Goal: Navigation & Orientation: Find specific page/section

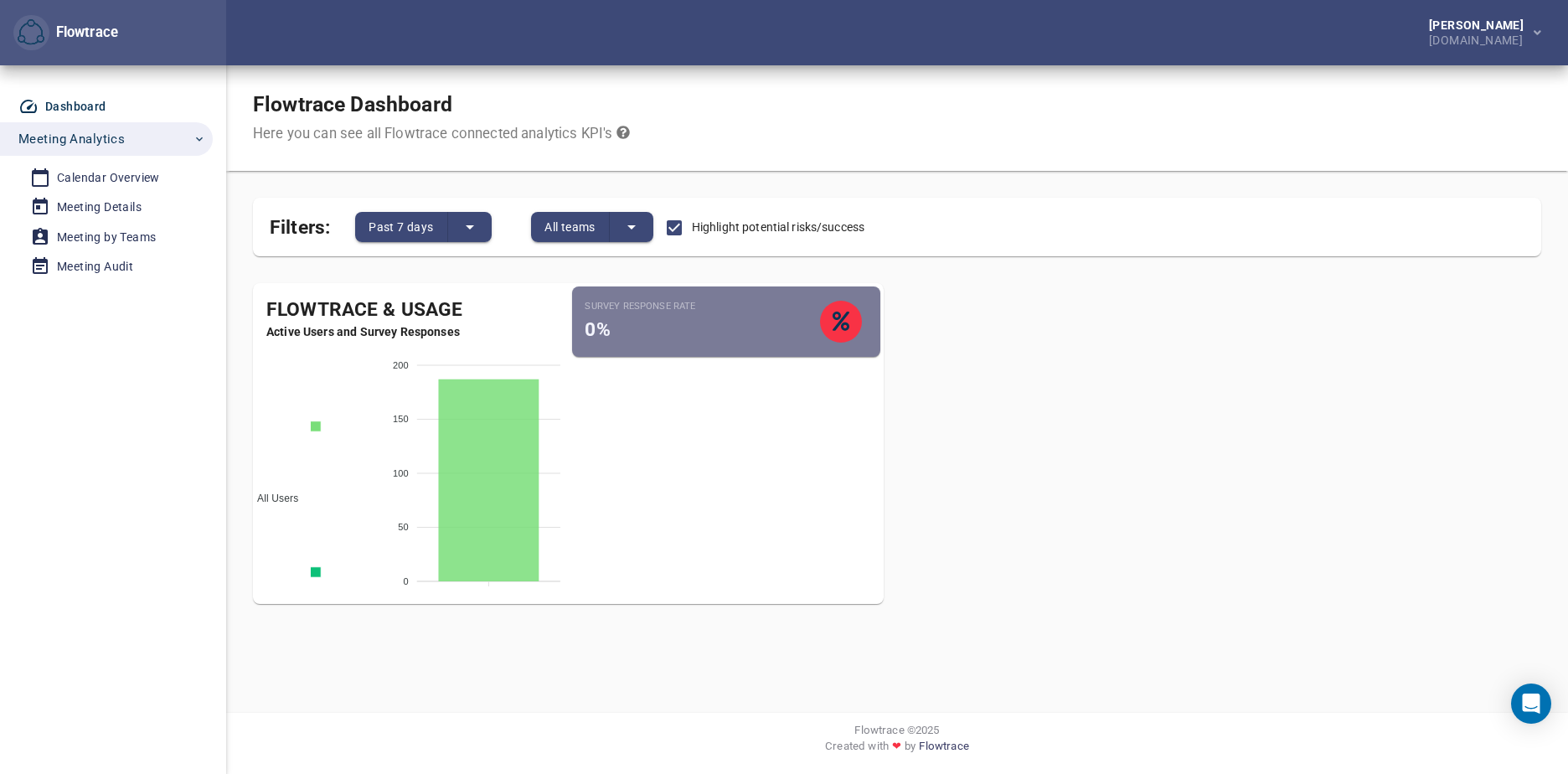
click at [120, 179] on div "Calendar Overview" at bounding box center [109, 178] width 103 height 21
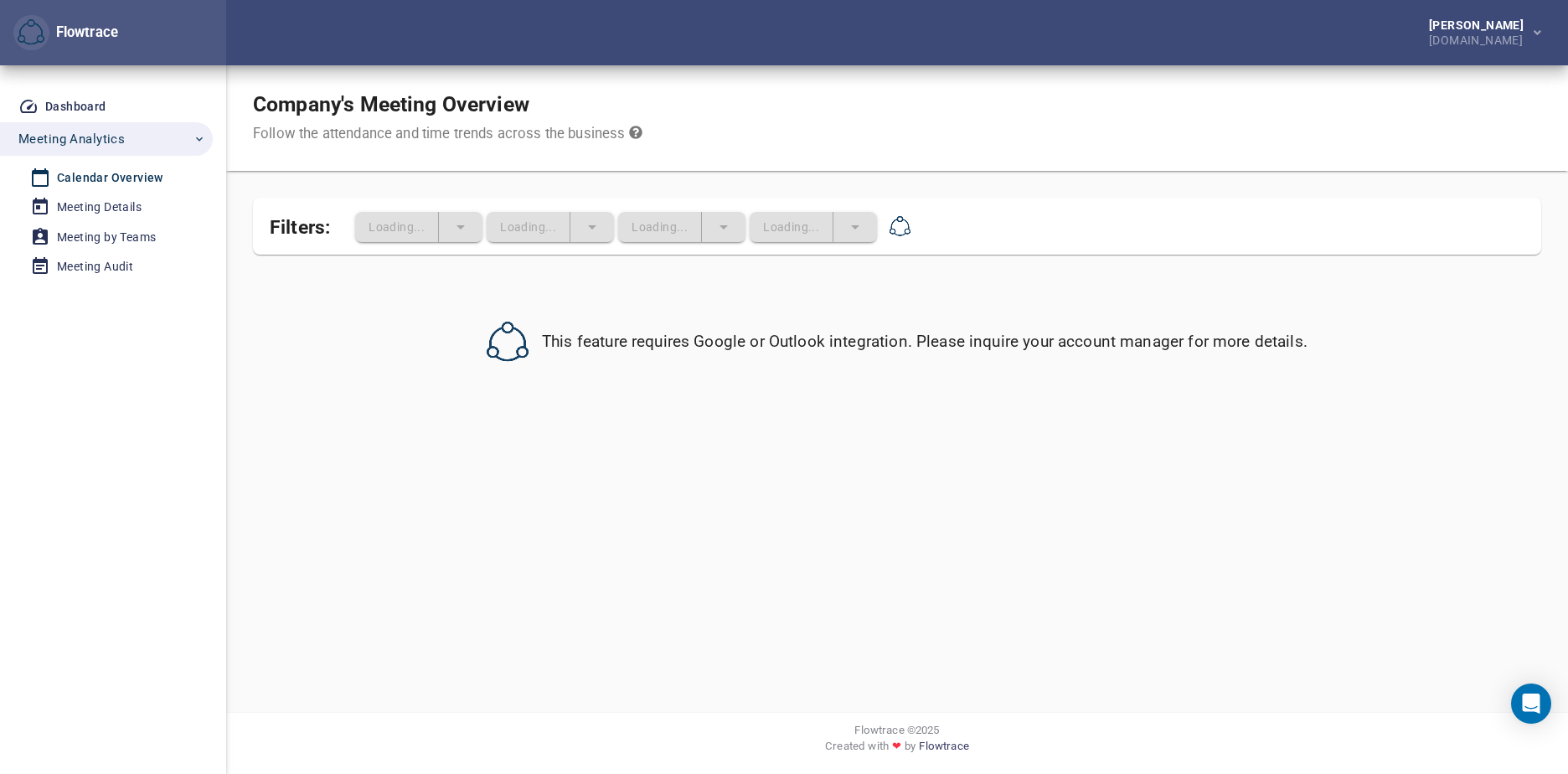
click at [105, 196] on div "Meeting Details" at bounding box center [99, 207] width 85 height 21
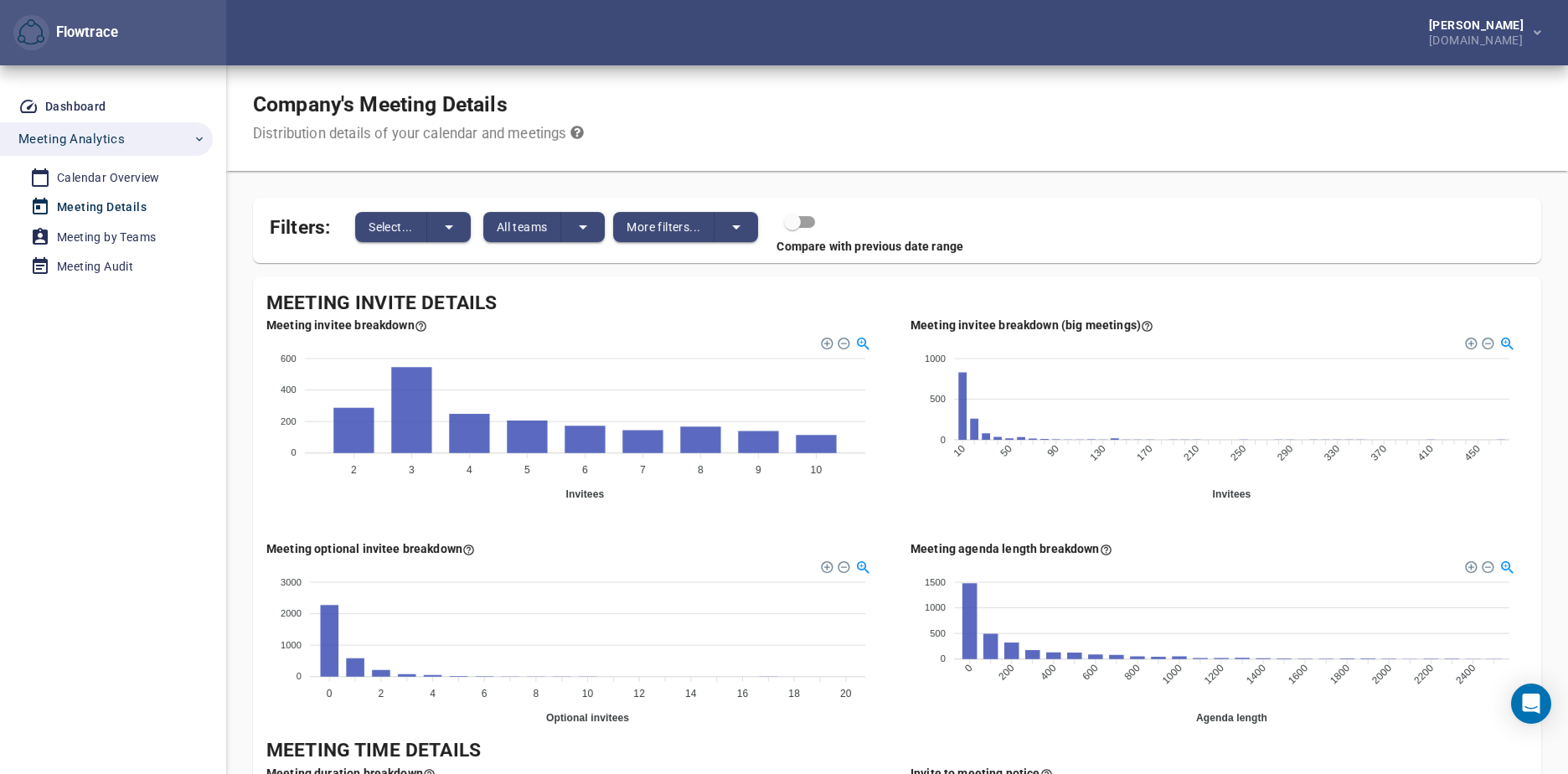
click at [88, 104] on div "Dashboard" at bounding box center [76, 107] width 62 height 21
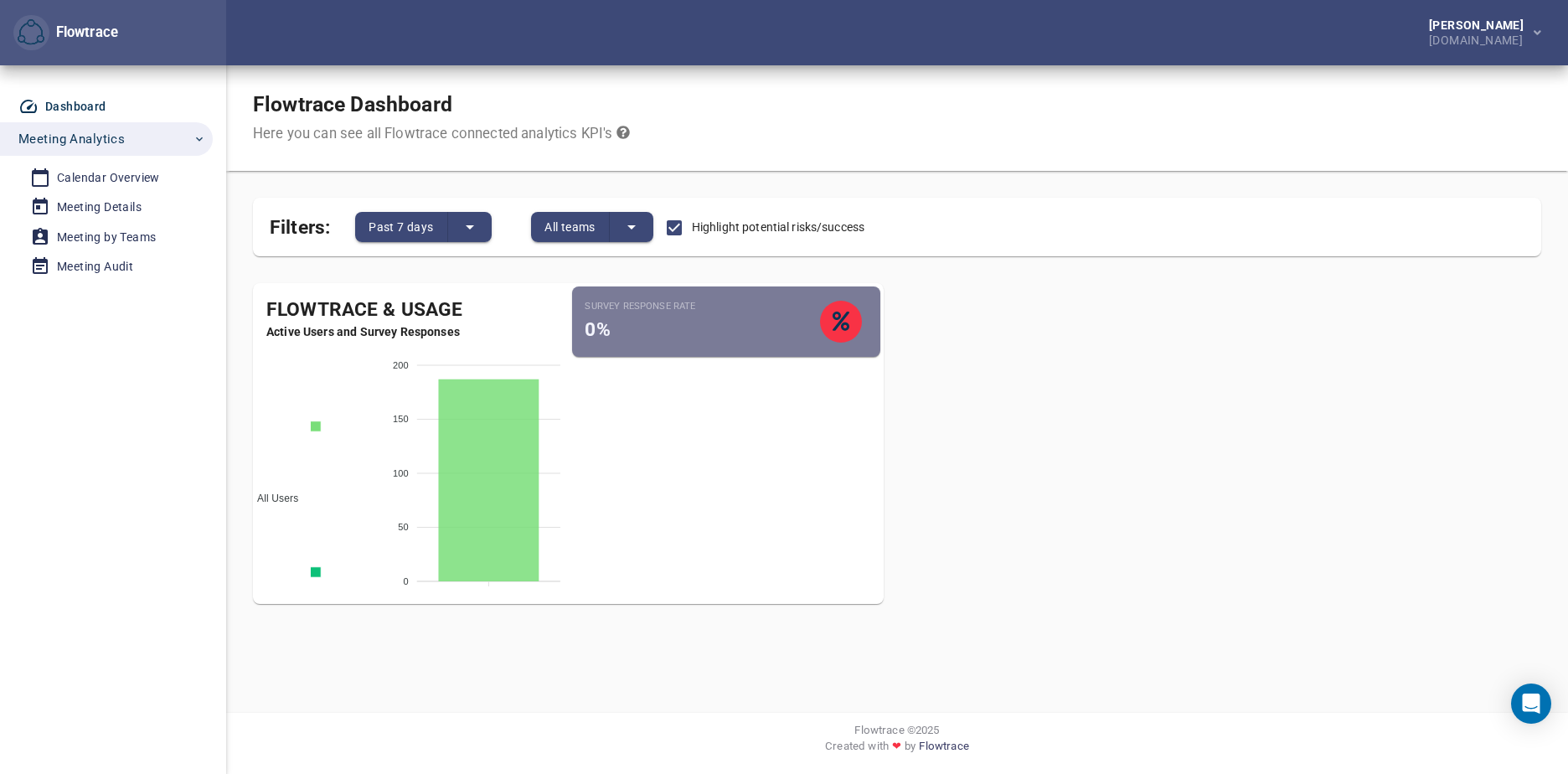
click at [115, 234] on div "Meeting by Teams" at bounding box center [107, 237] width 99 height 21
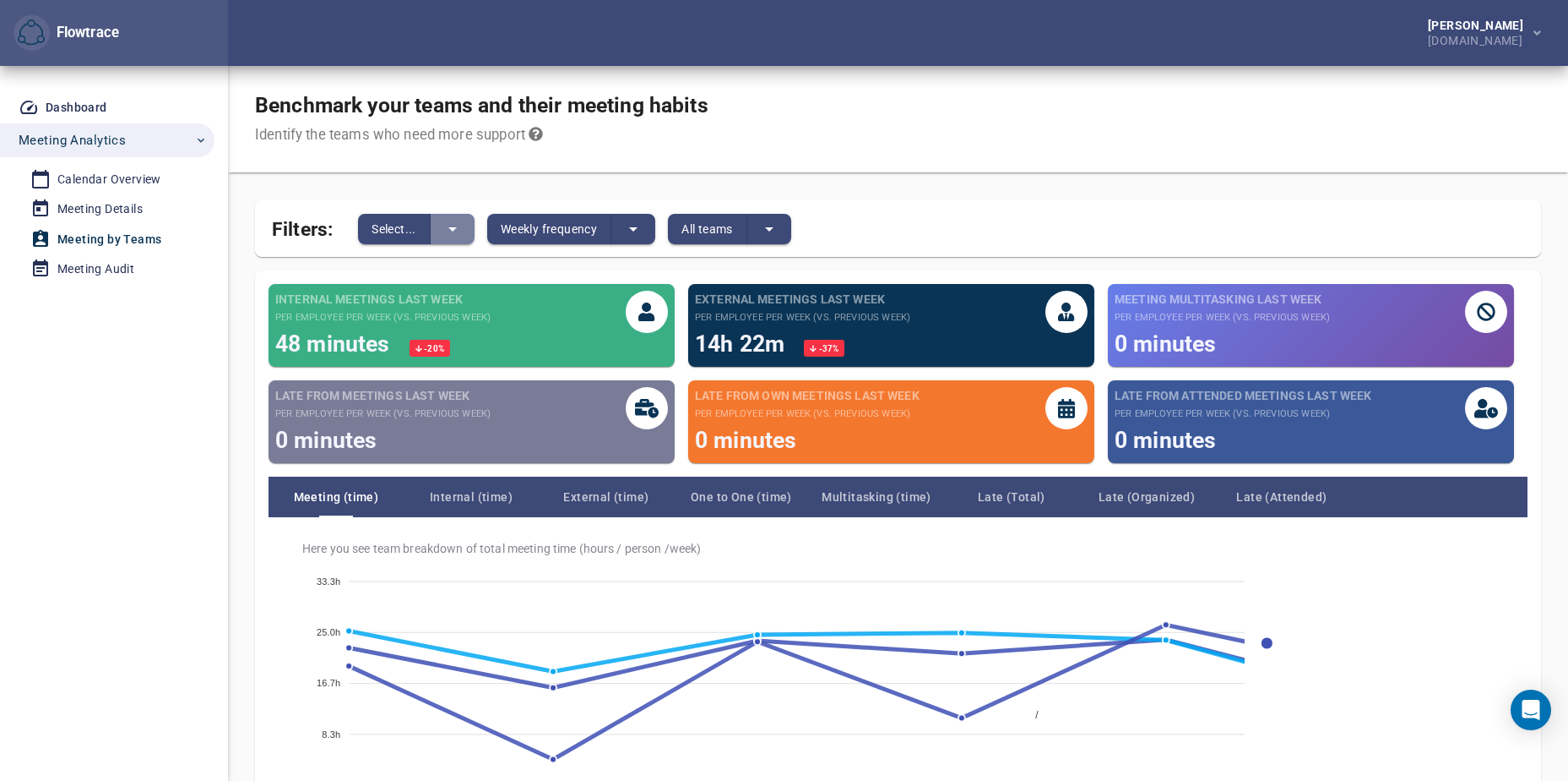
click at [445, 227] on icon "split button" at bounding box center [453, 229] width 21 height 21
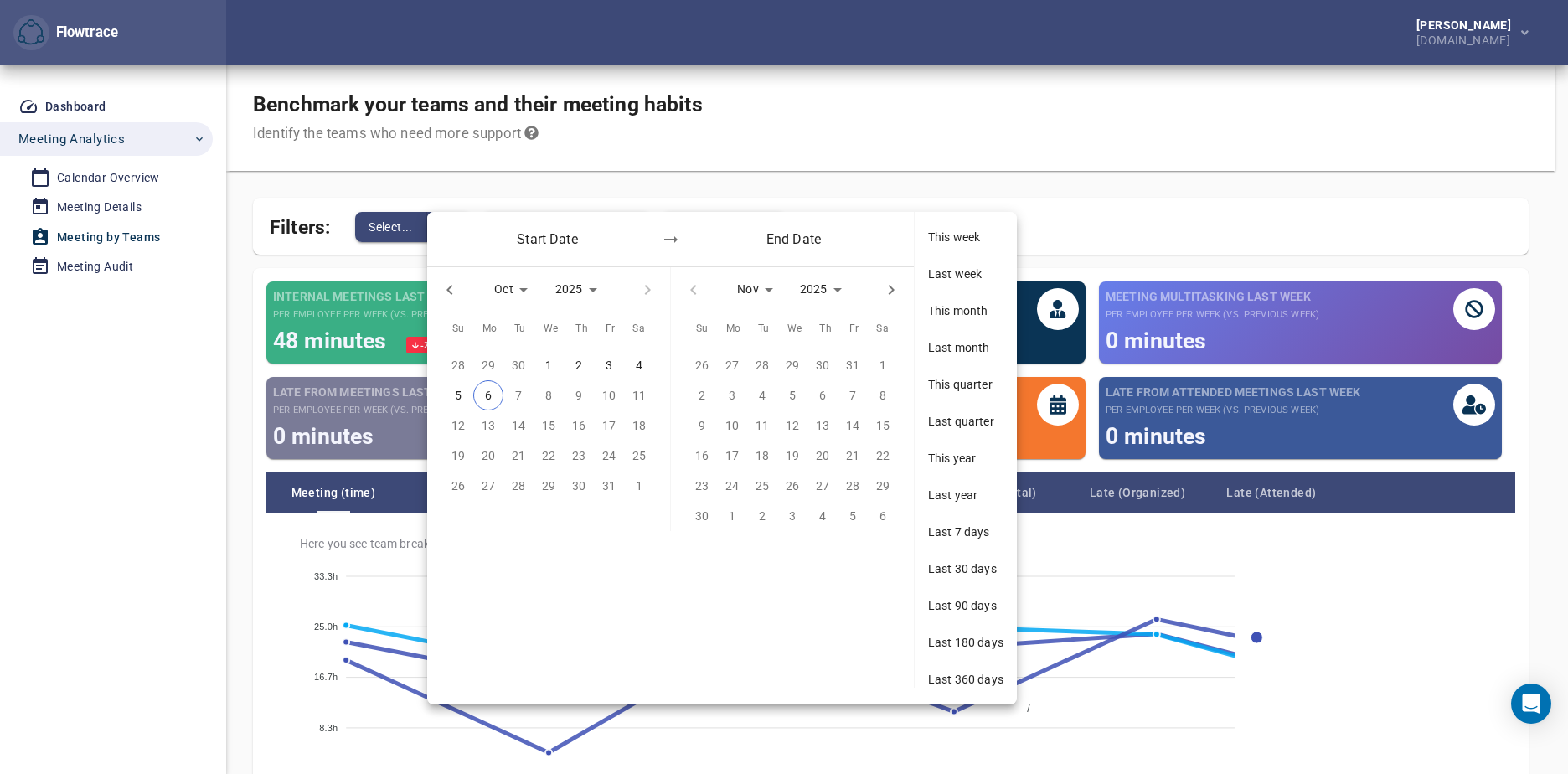
click at [443, 232] on div "Start Date End Date" at bounding box center [670, 239] width 486 height 55
click at [829, 160] on div at bounding box center [784, 387] width 1568 height 774
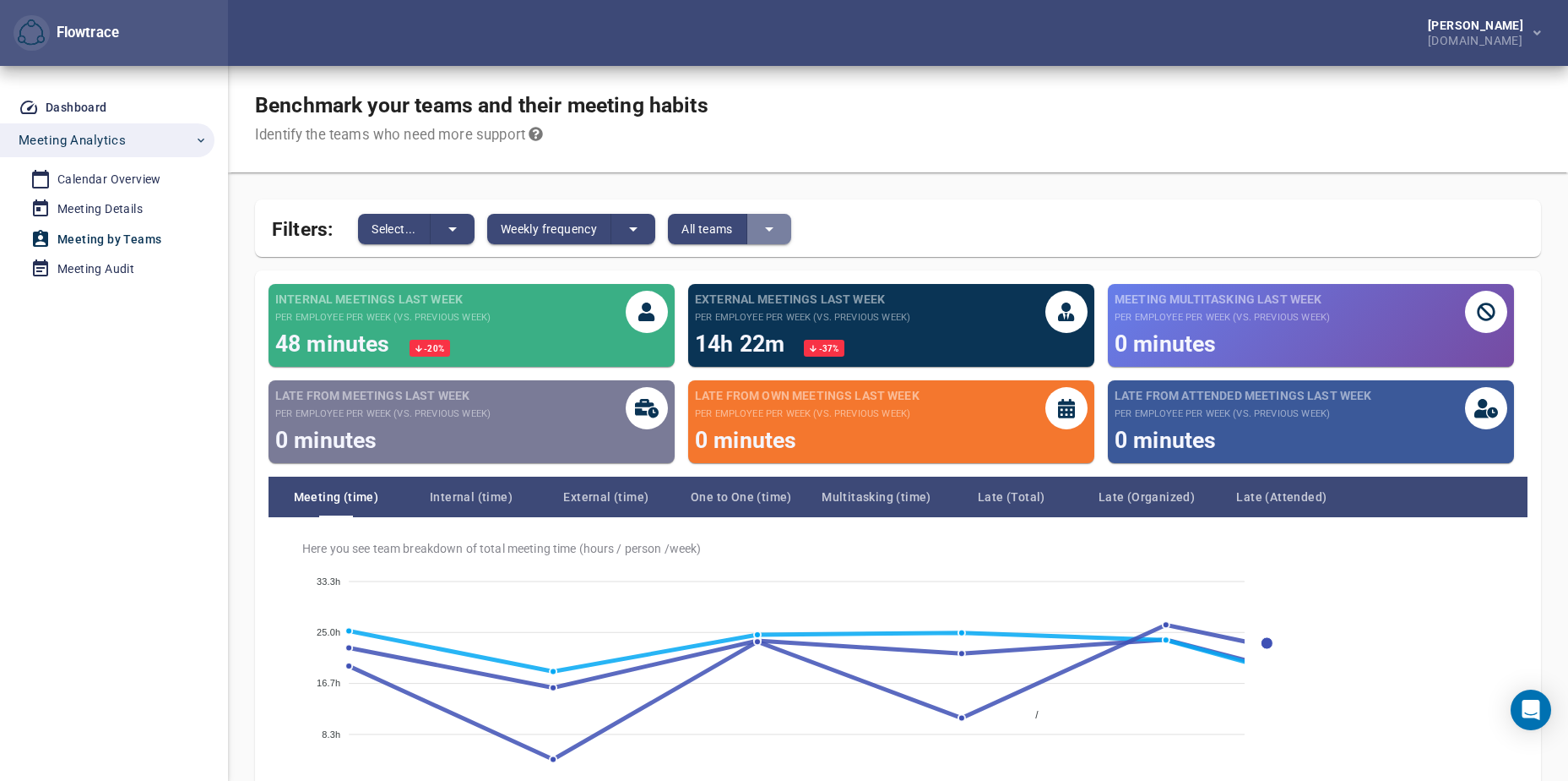
click at [780, 223] on icon "split button" at bounding box center [769, 229] width 21 height 21
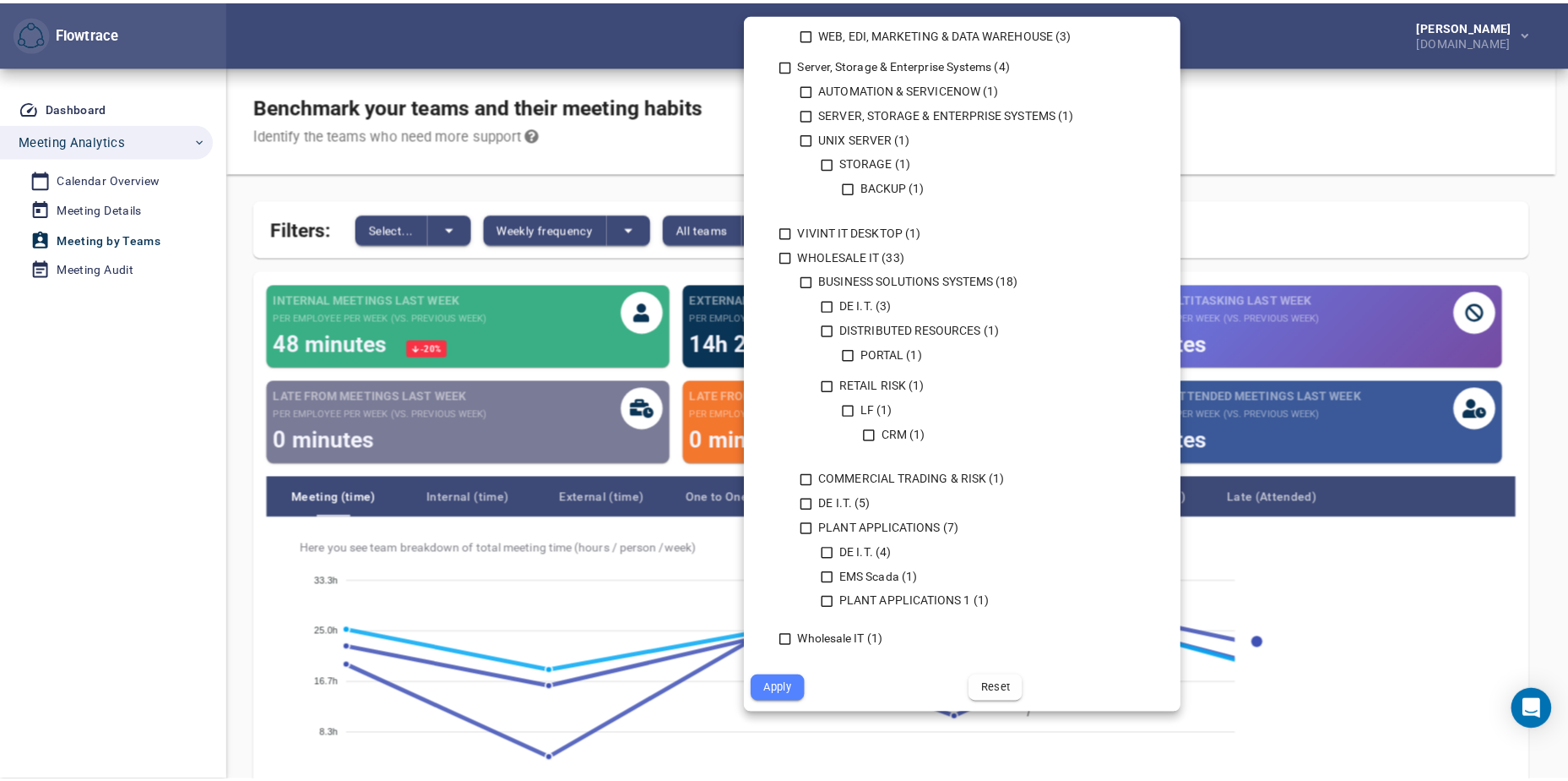
scroll to position [1590, 0]
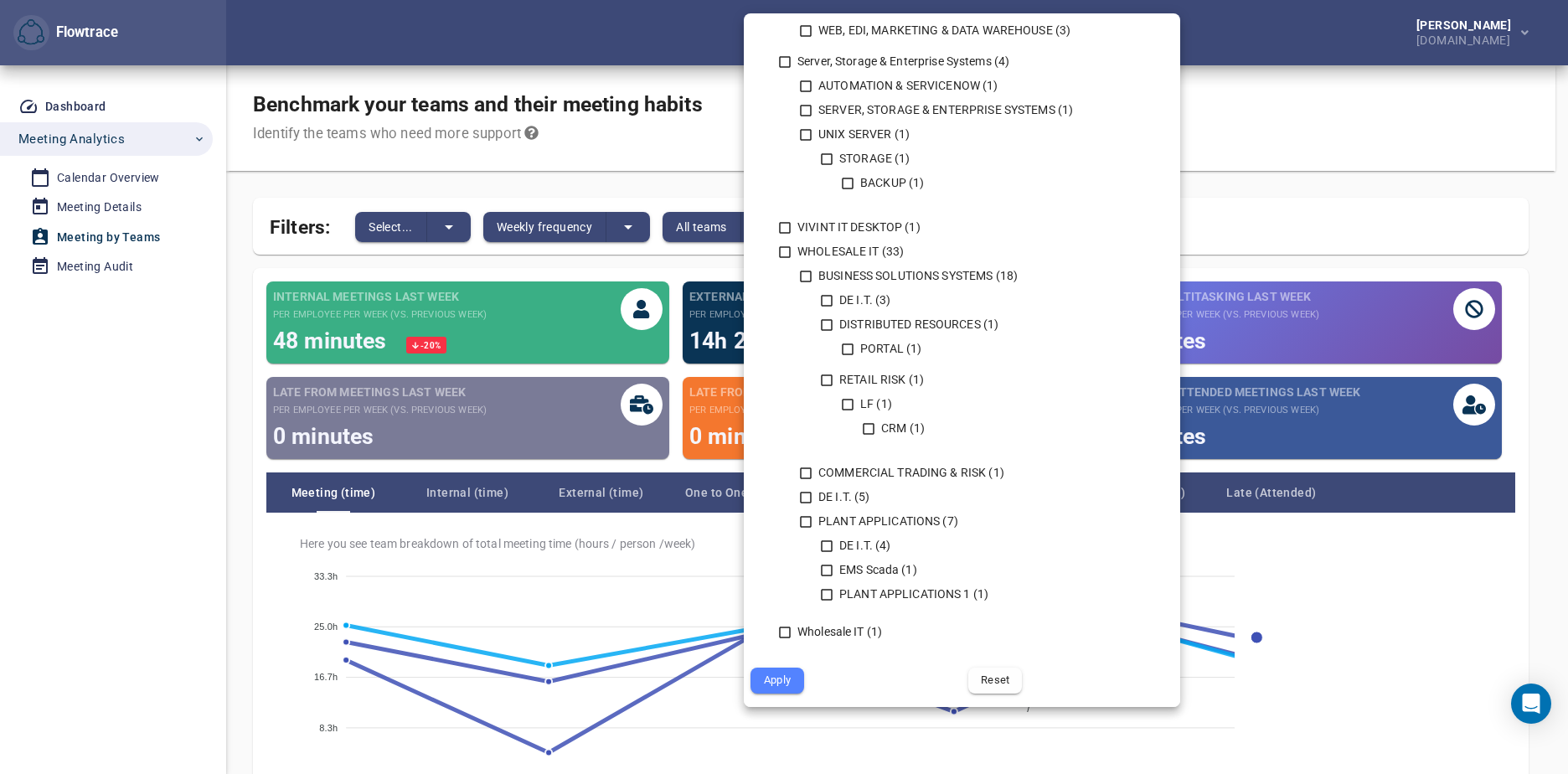
click at [990, 681] on span "Reset" at bounding box center [995, 680] width 30 height 20
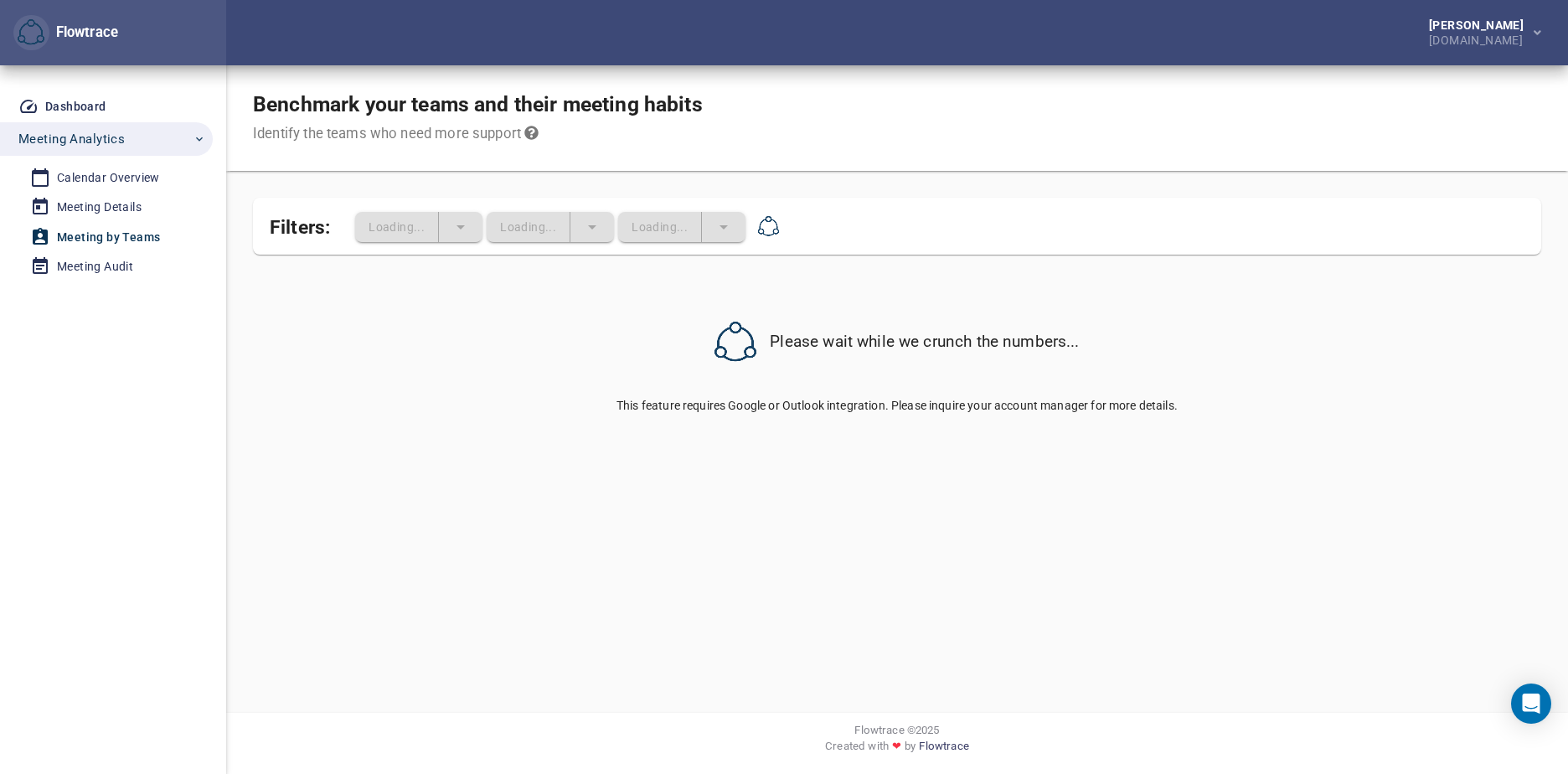
click at [105, 261] on div "Meeting Audit" at bounding box center [95, 267] width 76 height 21
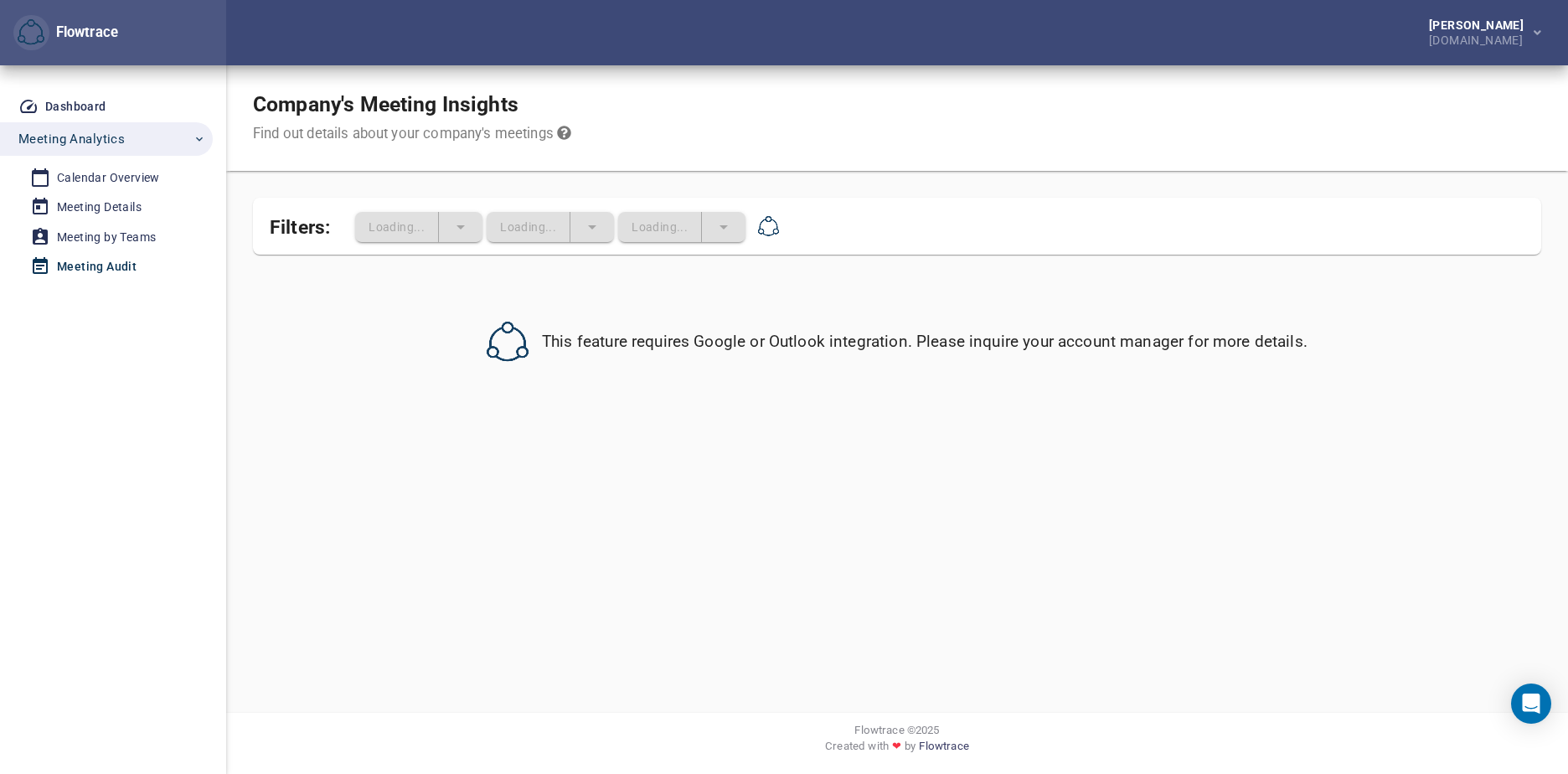
click at [103, 175] on div "Calendar Overview" at bounding box center [109, 178] width 103 height 21
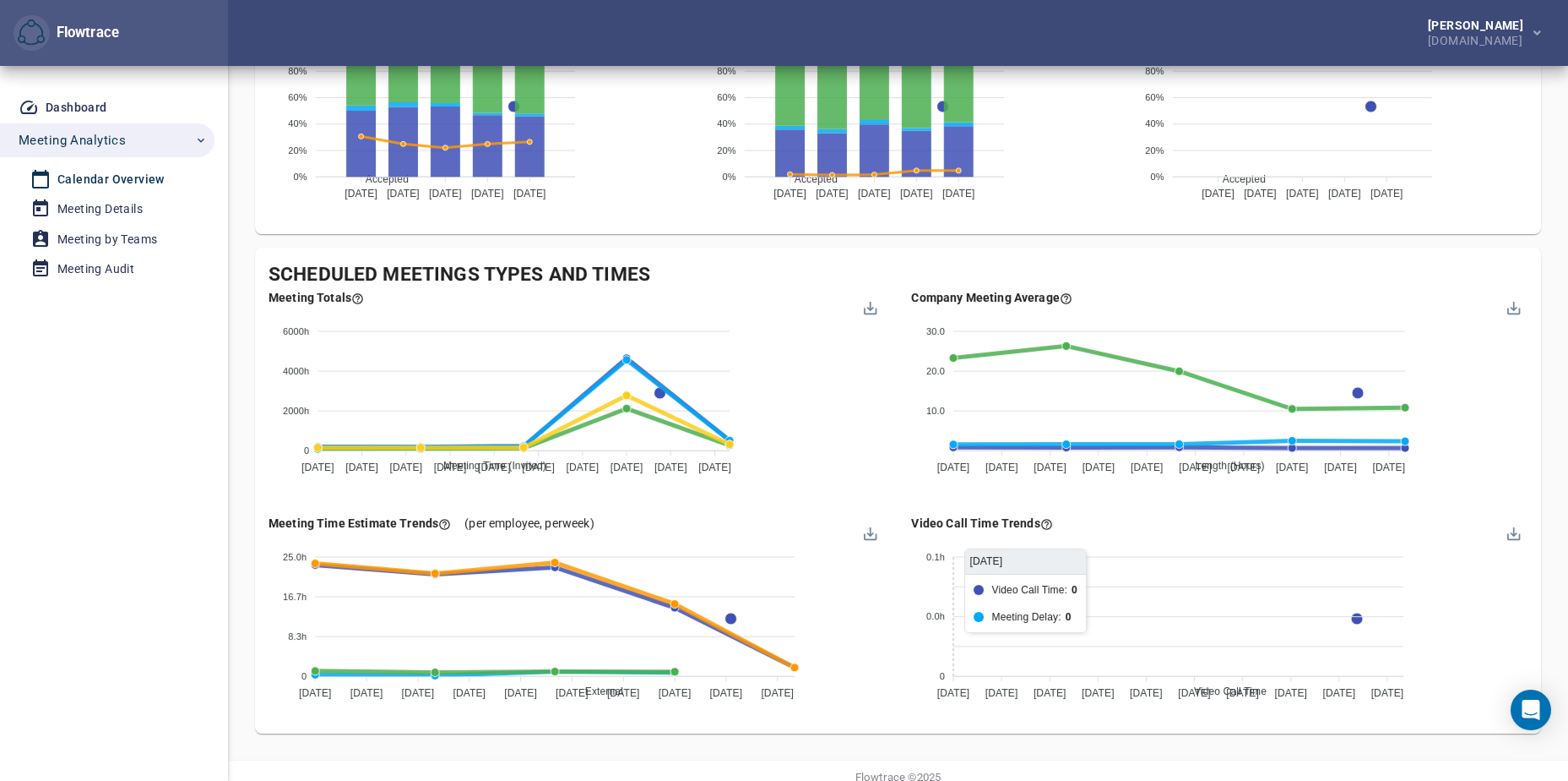
scroll to position [1521, 0]
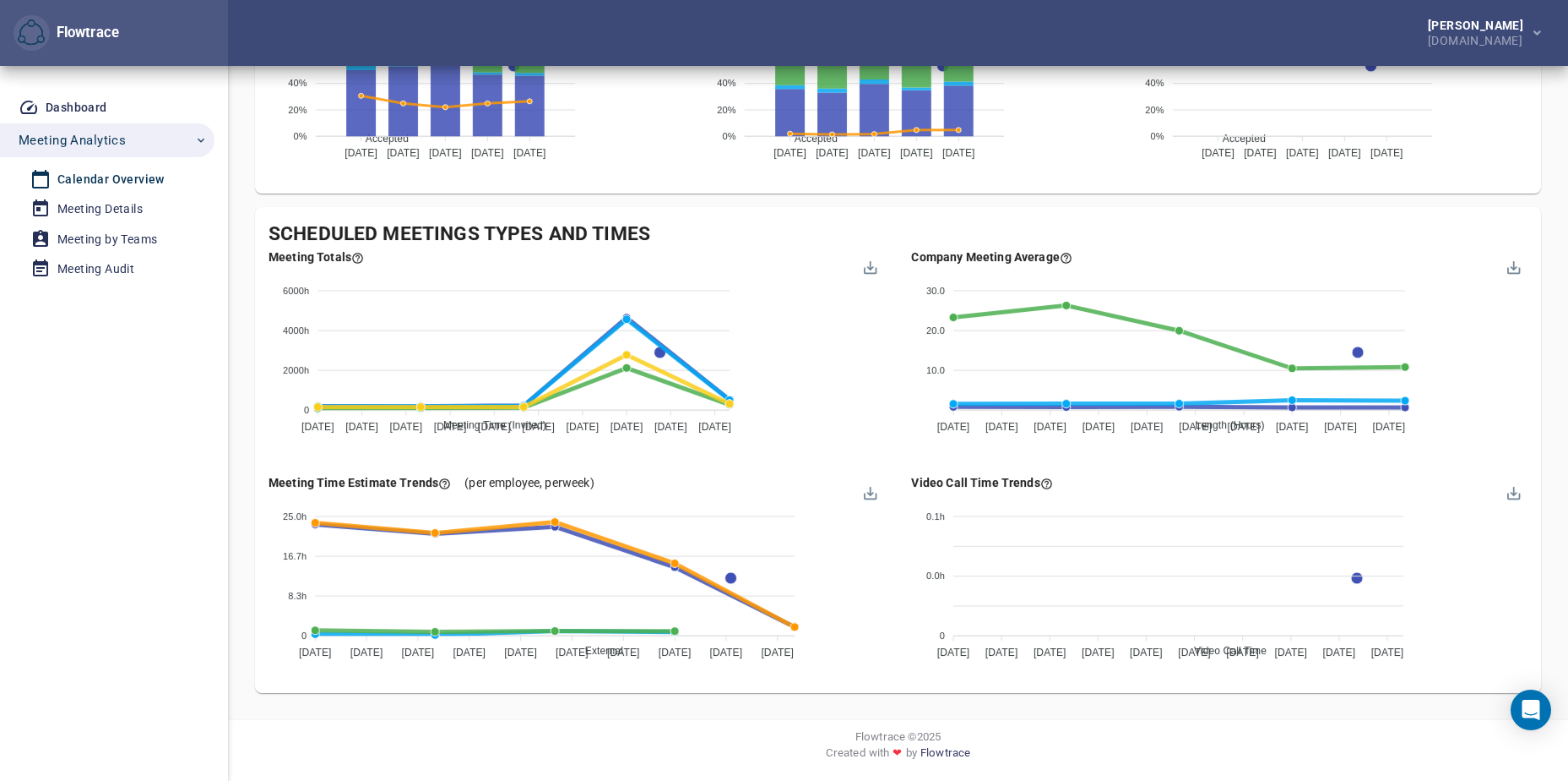
drag, startPoint x: 123, startPoint y: 207, endPoint x: 111, endPoint y: 103, distance: 104.7
click at [123, 207] on div "Meeting Details" at bounding box center [100, 209] width 85 height 22
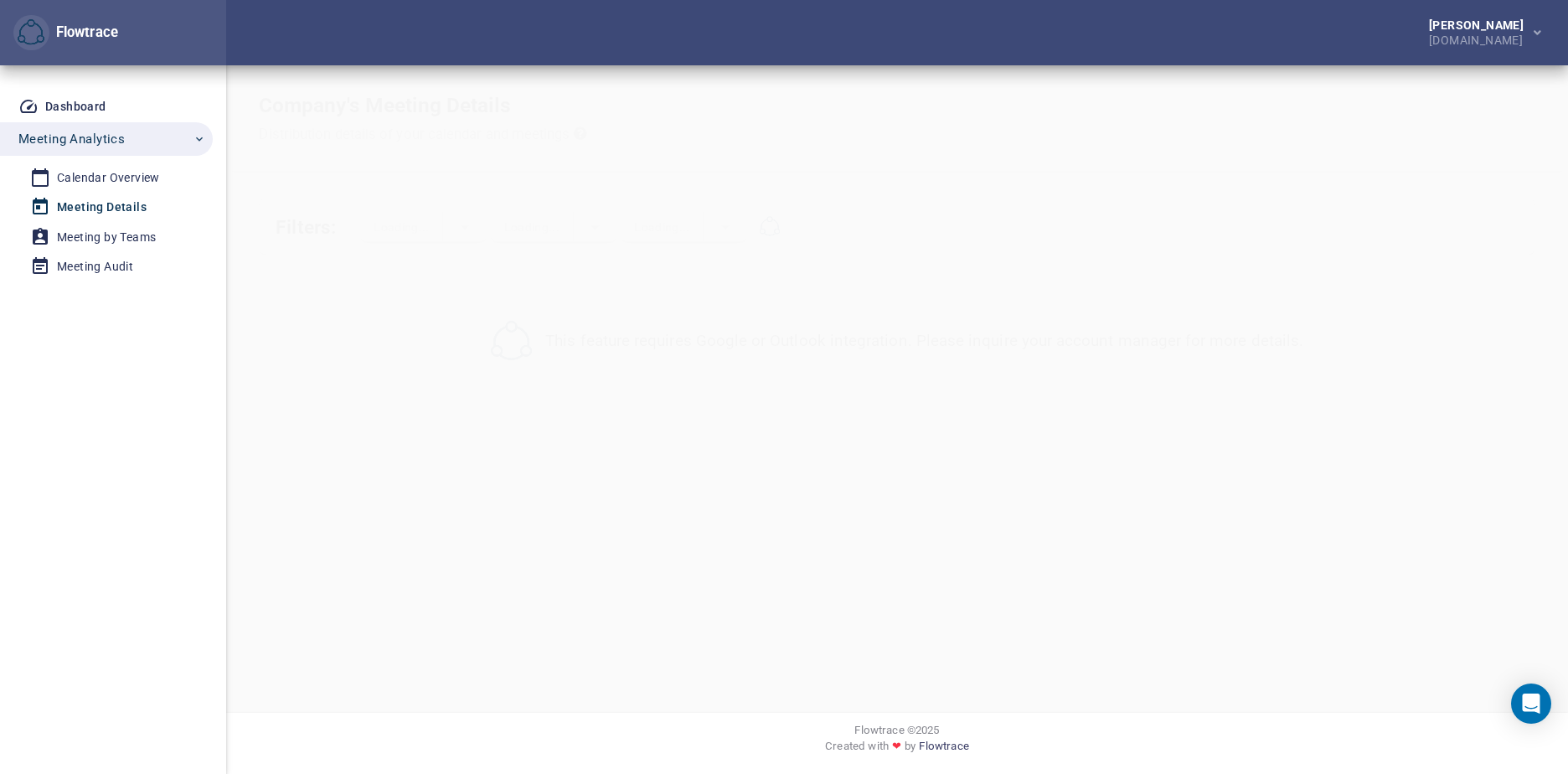
click at [82, 114] on div "Dashboard" at bounding box center [76, 107] width 62 height 21
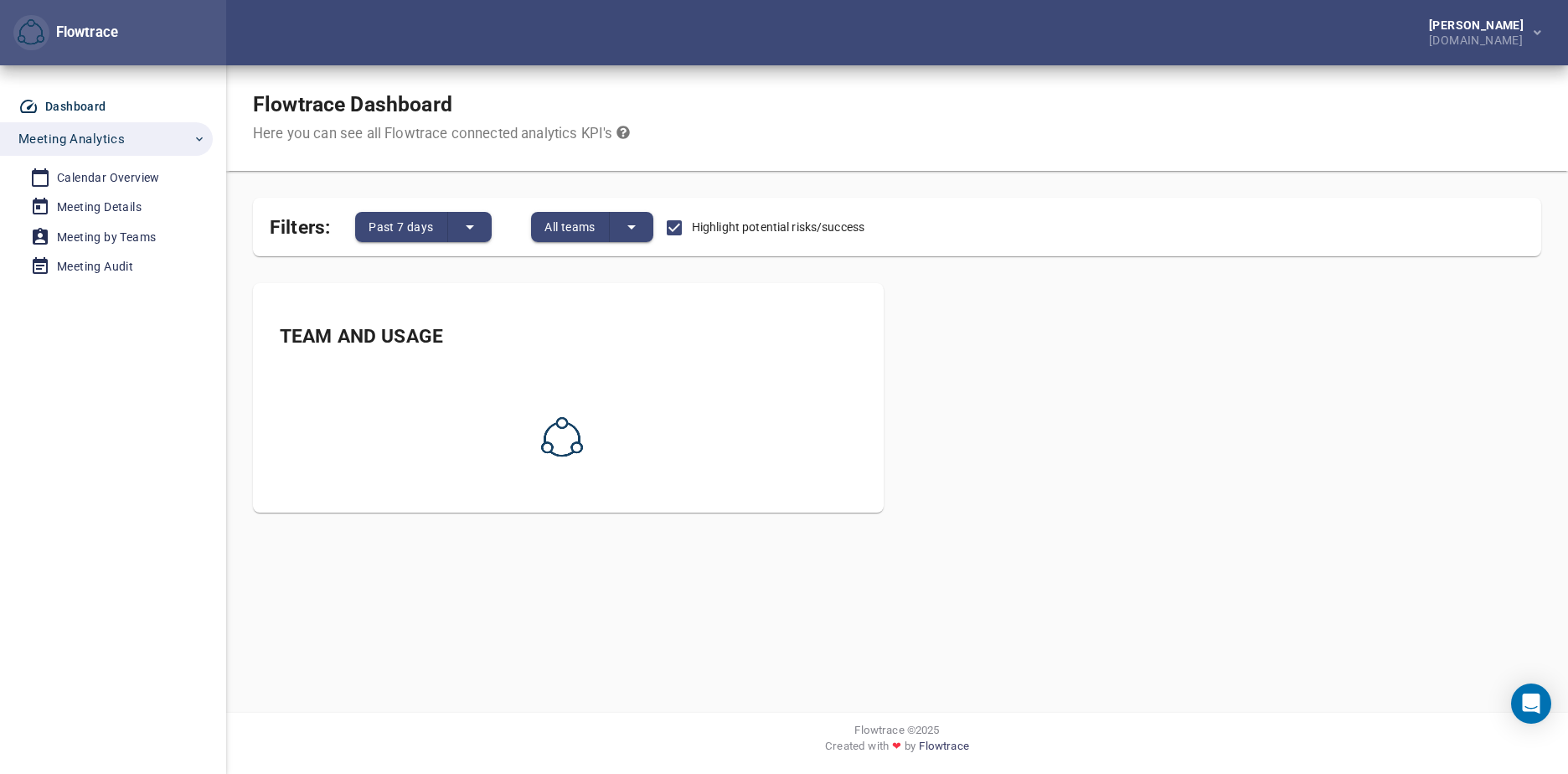
click at [81, 105] on div "Dashboard" at bounding box center [76, 107] width 62 height 21
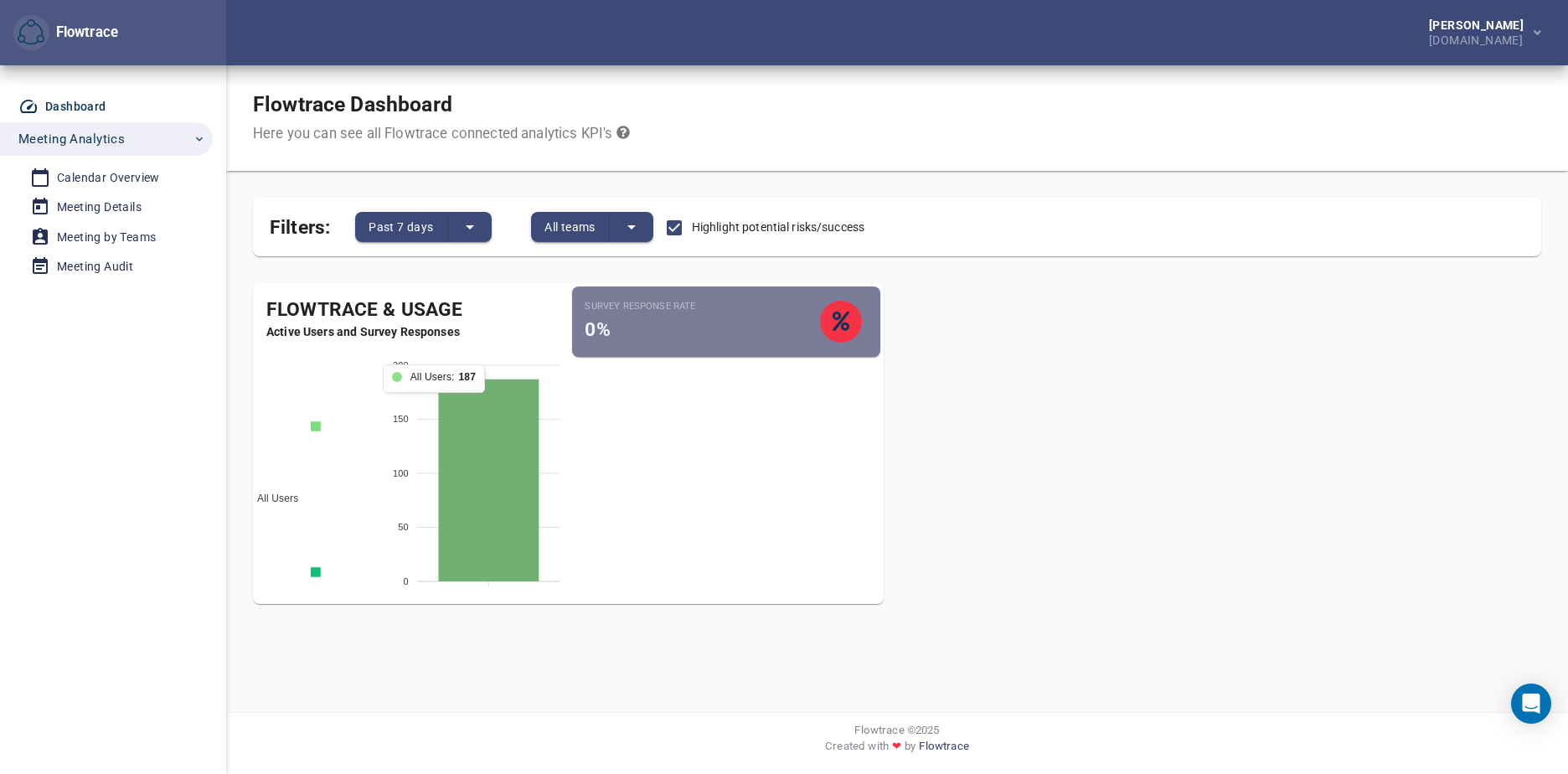
click at [516, 400] on icon at bounding box center [489, 480] width 101 height 202
